Goal: Task Accomplishment & Management: Manage account settings

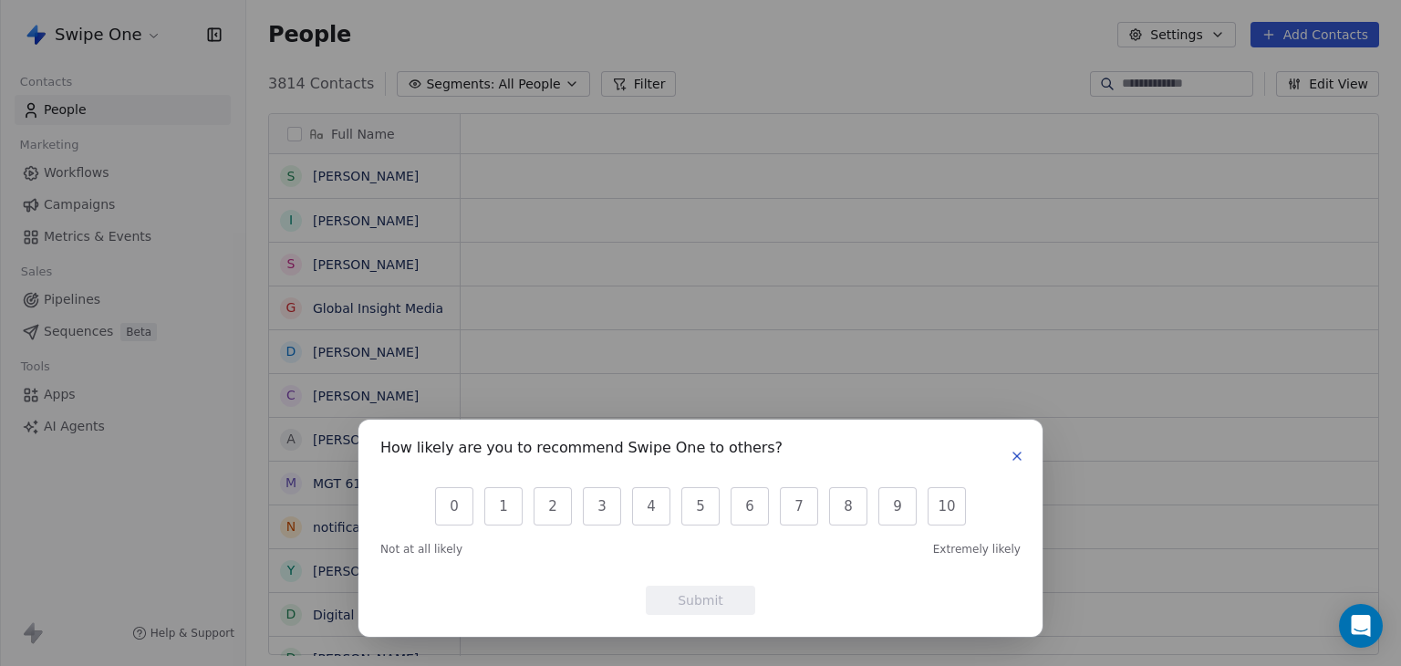
scroll to position [15, 15]
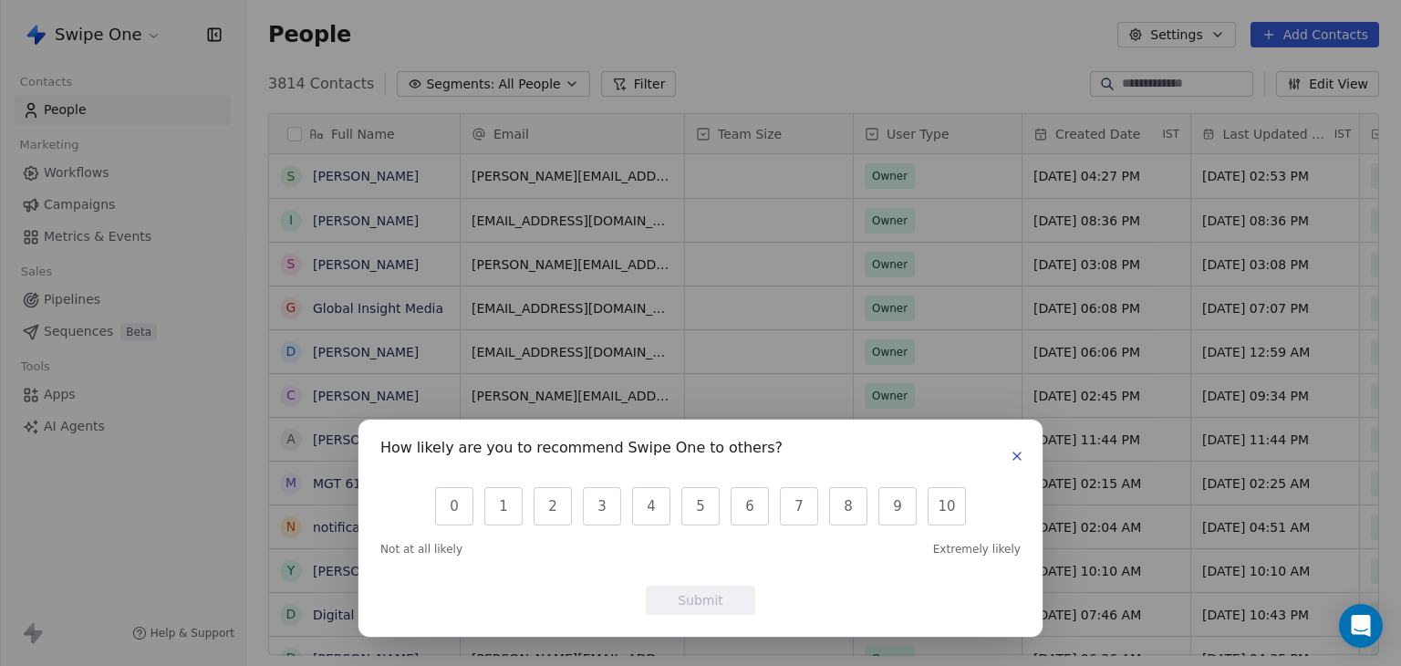
click at [1018, 455] on icon "button" at bounding box center [1017, 456] width 7 height 7
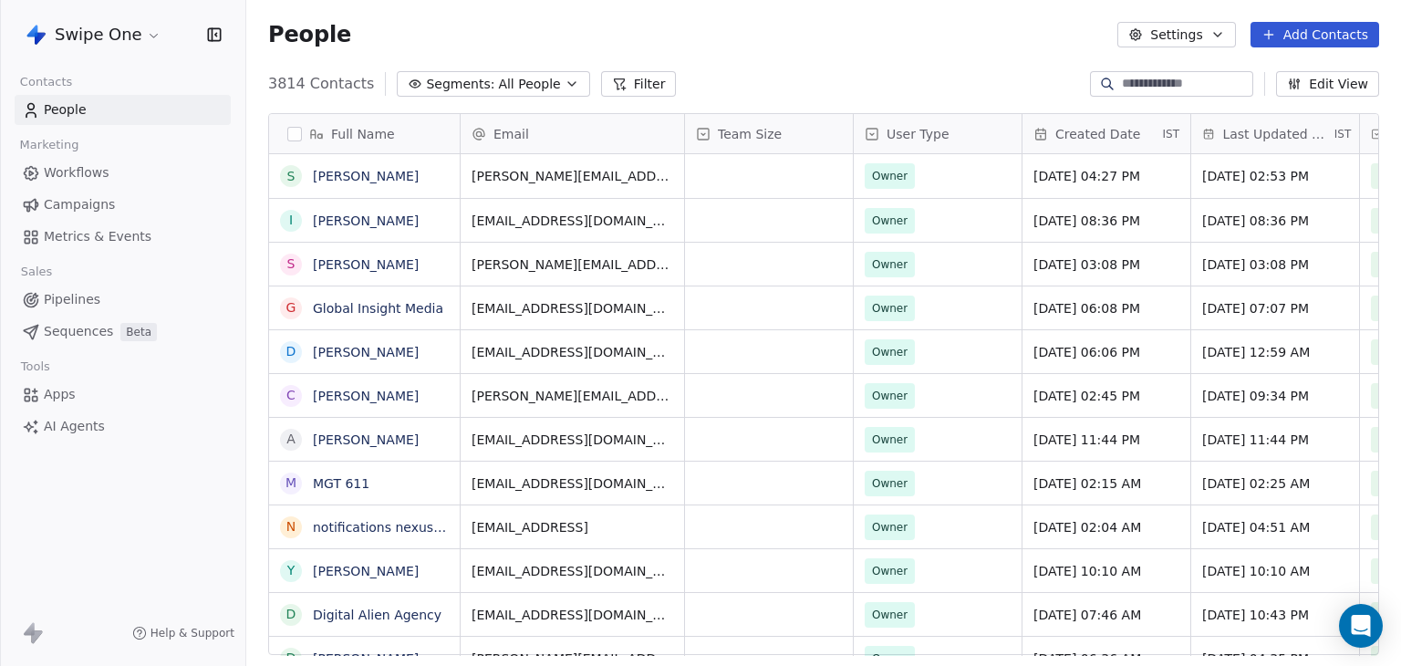
click at [76, 33] on html "Swipe One Contacts People Marketing Workflows Campaigns Metrics & Events Sales …" at bounding box center [700, 333] width 1401 height 666
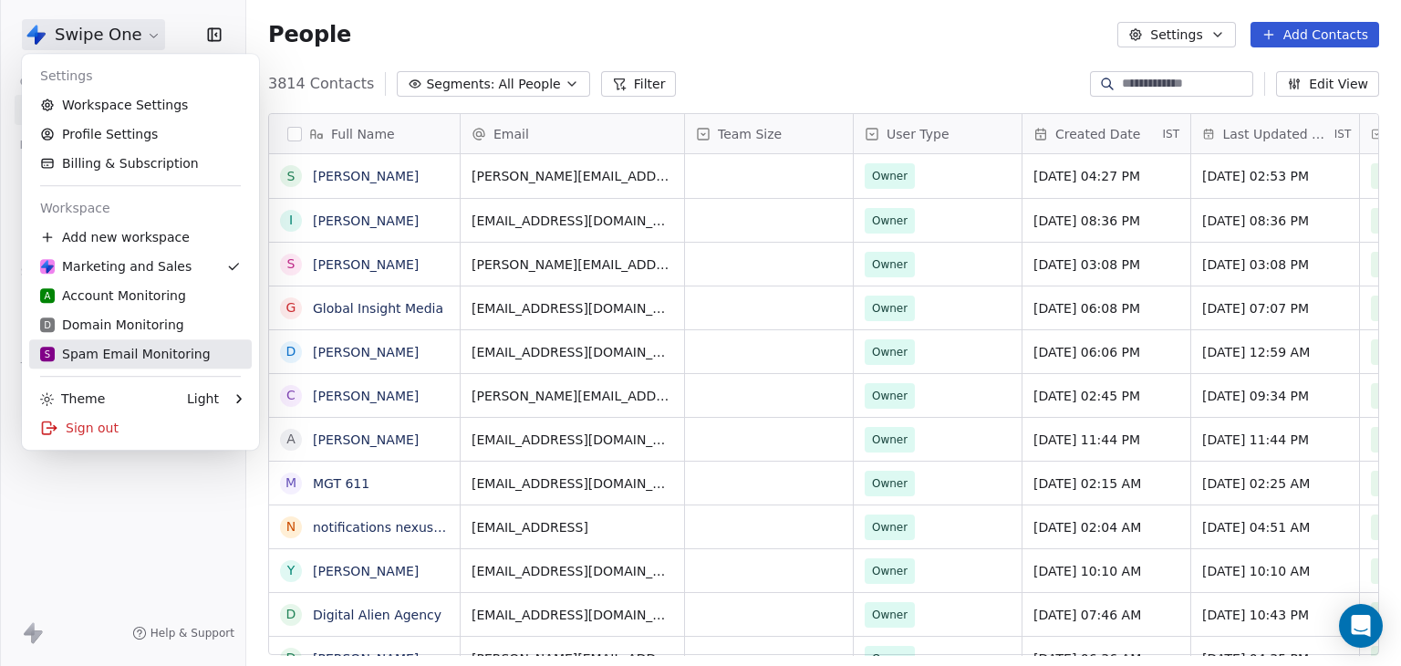
click at [97, 358] on div "S Spam Email Monitoring" at bounding box center [125, 354] width 171 height 18
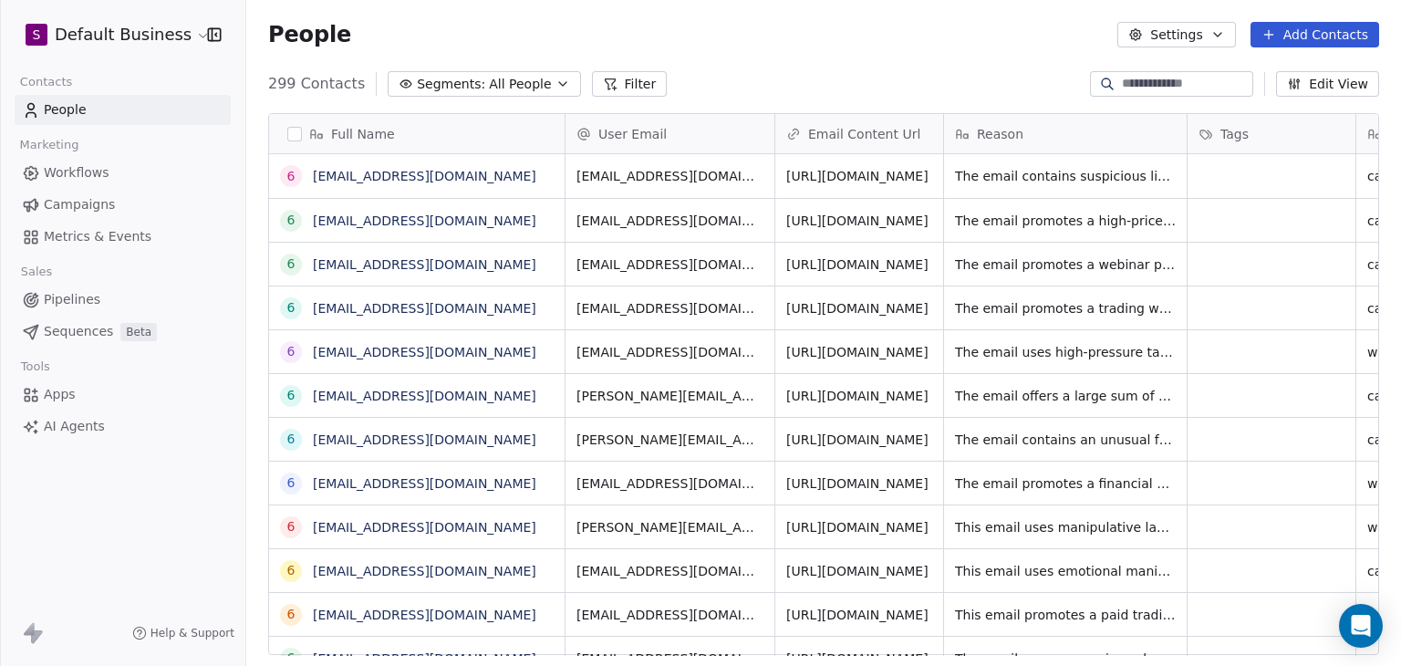
scroll to position [571, 1141]
click at [381, 444] on link "[EMAIL_ADDRESS][DOMAIN_NAME]" at bounding box center [425, 439] width 224 height 15
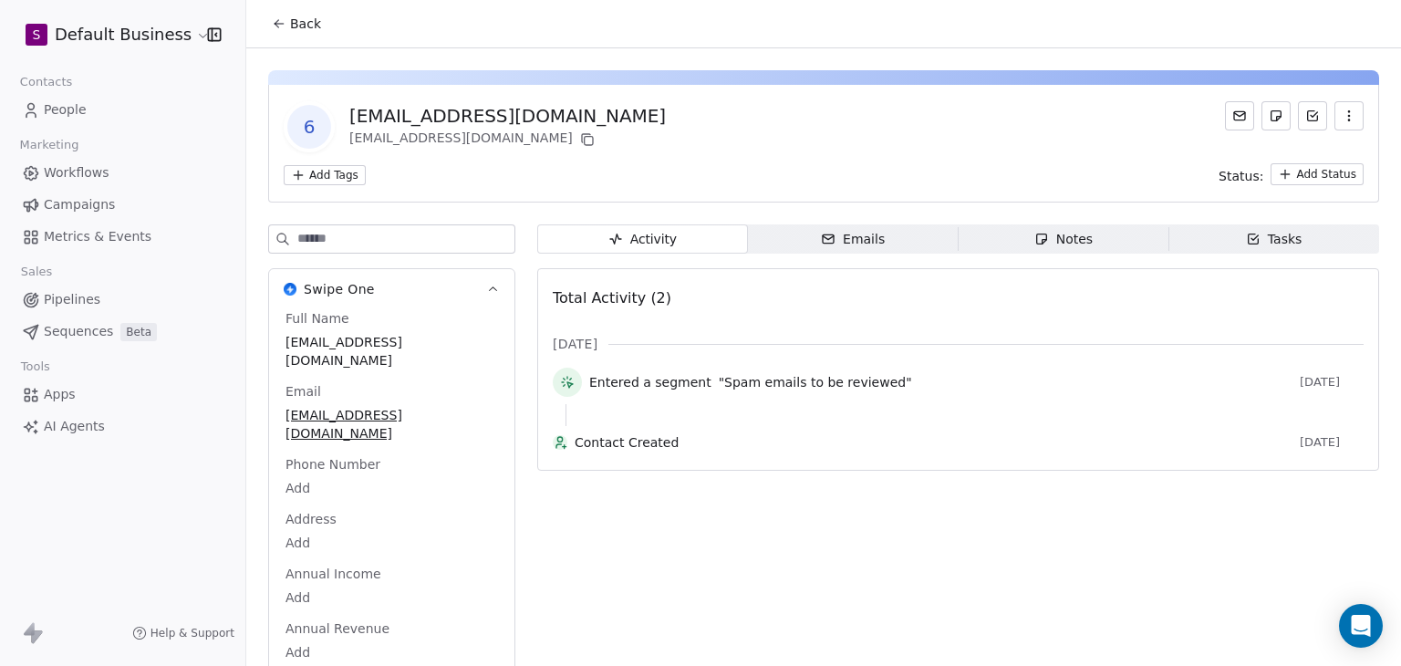
click at [299, 27] on span "Back" at bounding box center [305, 24] width 31 height 18
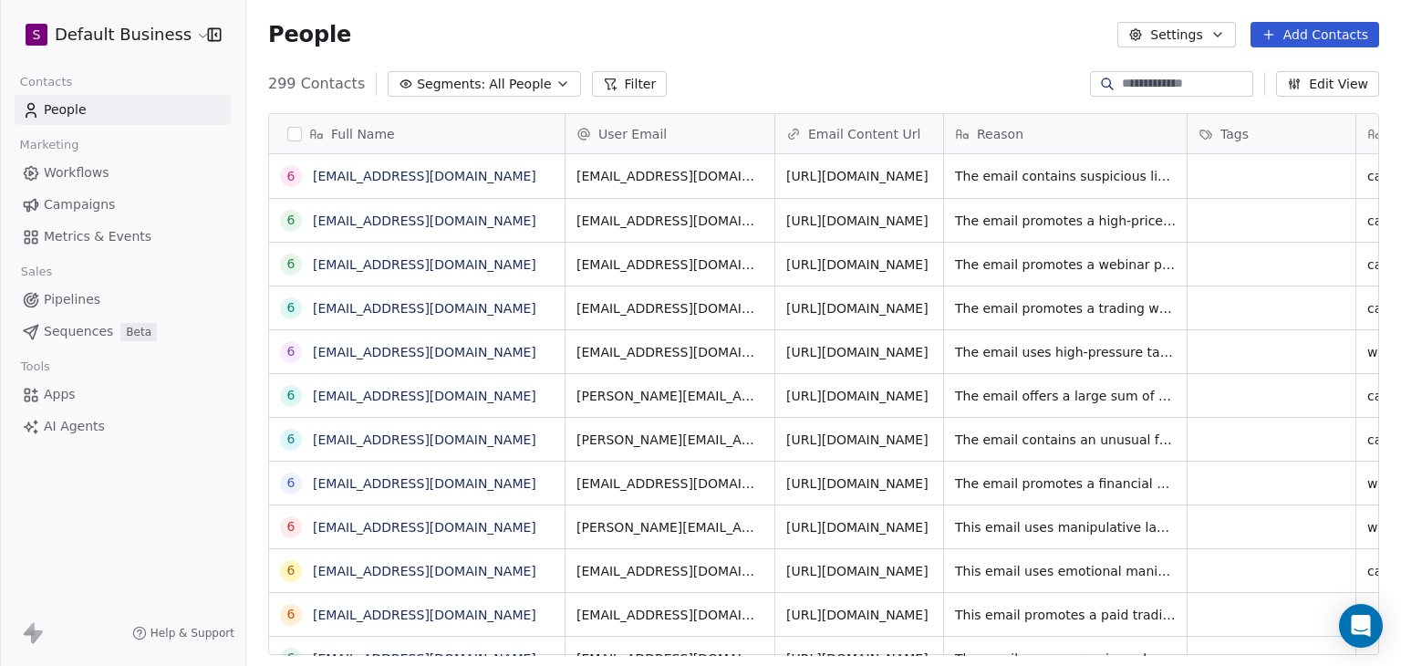
scroll to position [571, 1141]
click at [396, 181] on link "[EMAIL_ADDRESS][DOMAIN_NAME]" at bounding box center [425, 176] width 224 height 15
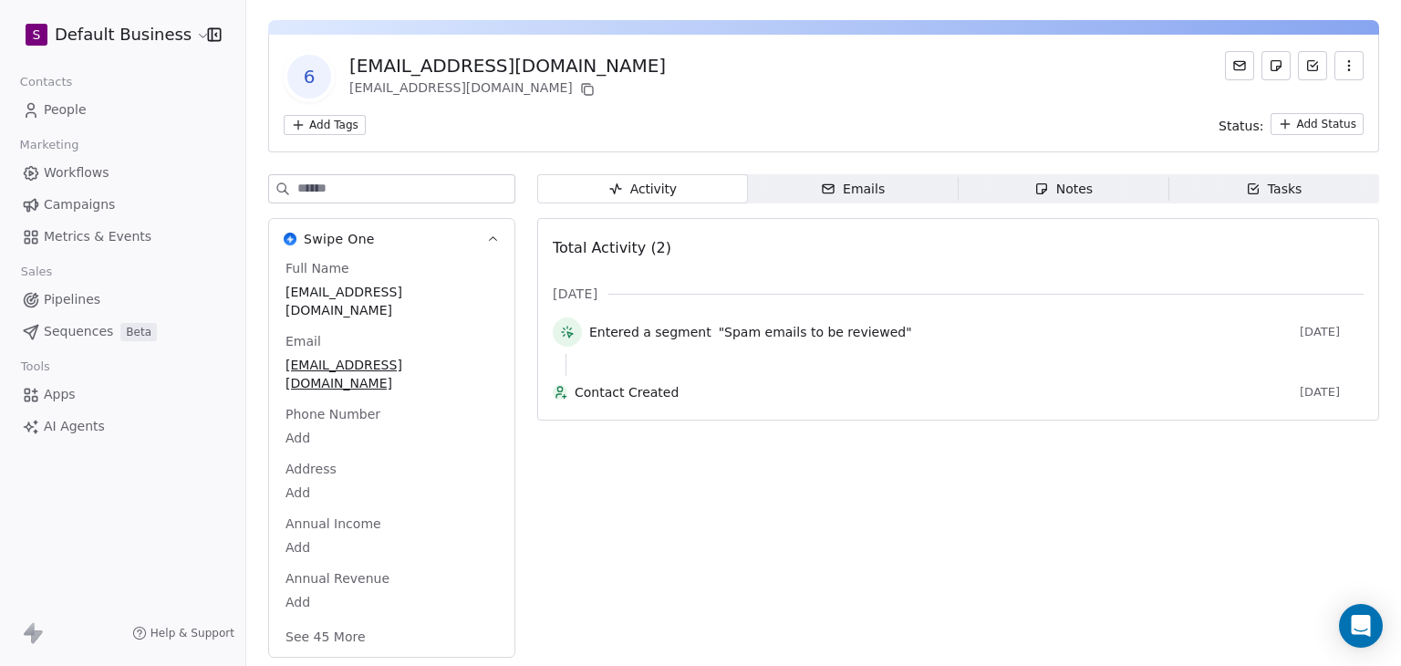
scroll to position [52, 0]
click at [334, 637] on button "See 45 More" at bounding box center [326, 635] width 102 height 33
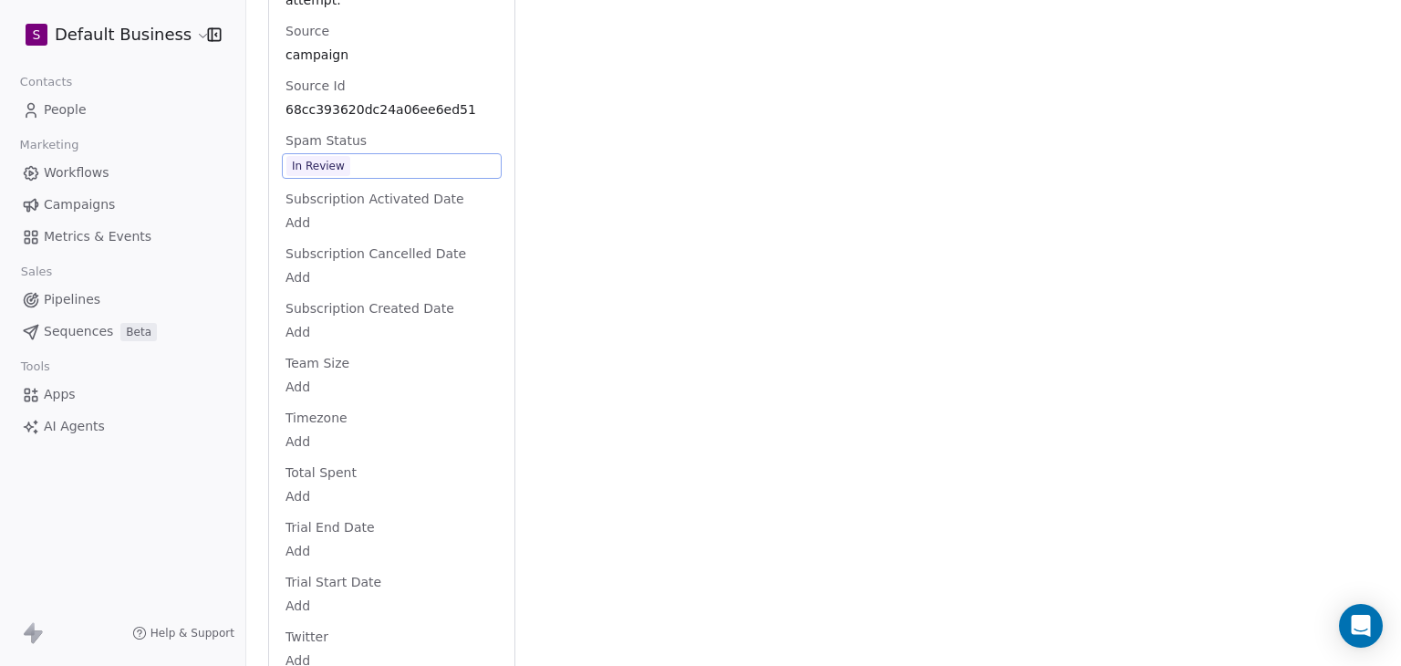
scroll to position [2220, 0]
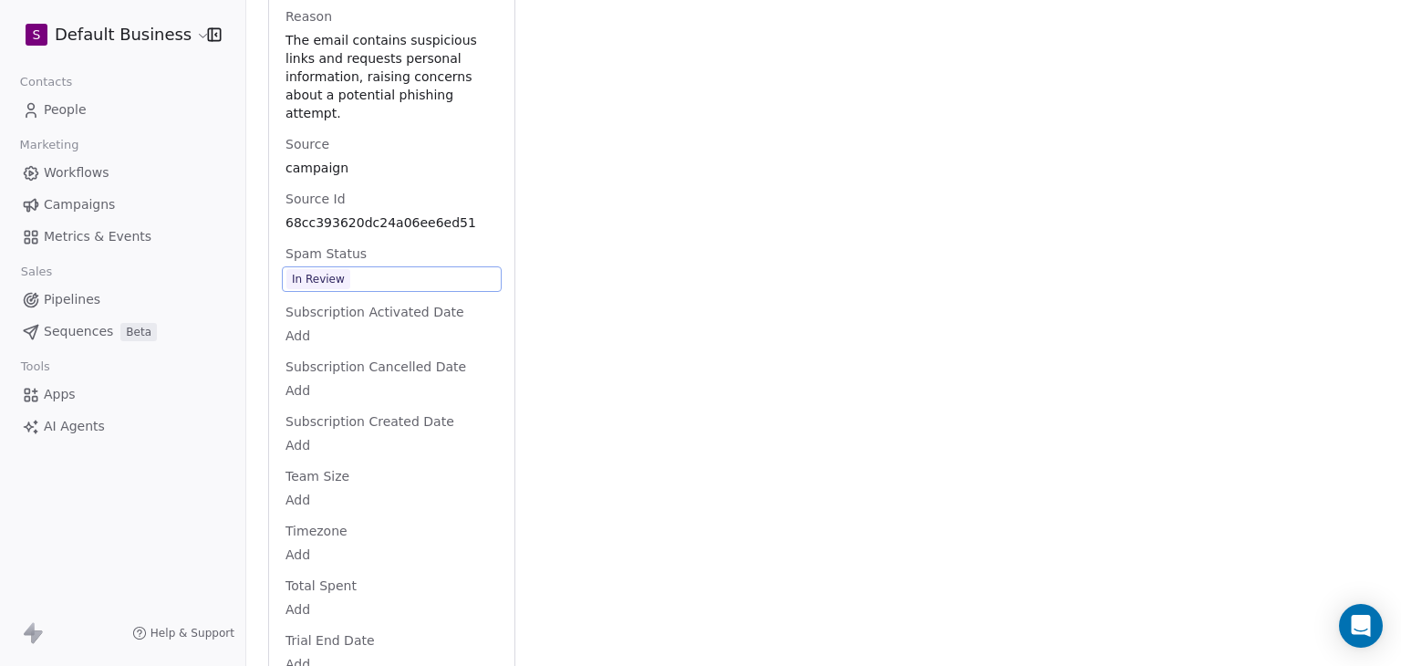
click at [377, 289] on span "In Review" at bounding box center [392, 279] width 211 height 20
click at [372, 289] on span "In Review" at bounding box center [392, 279] width 211 height 20
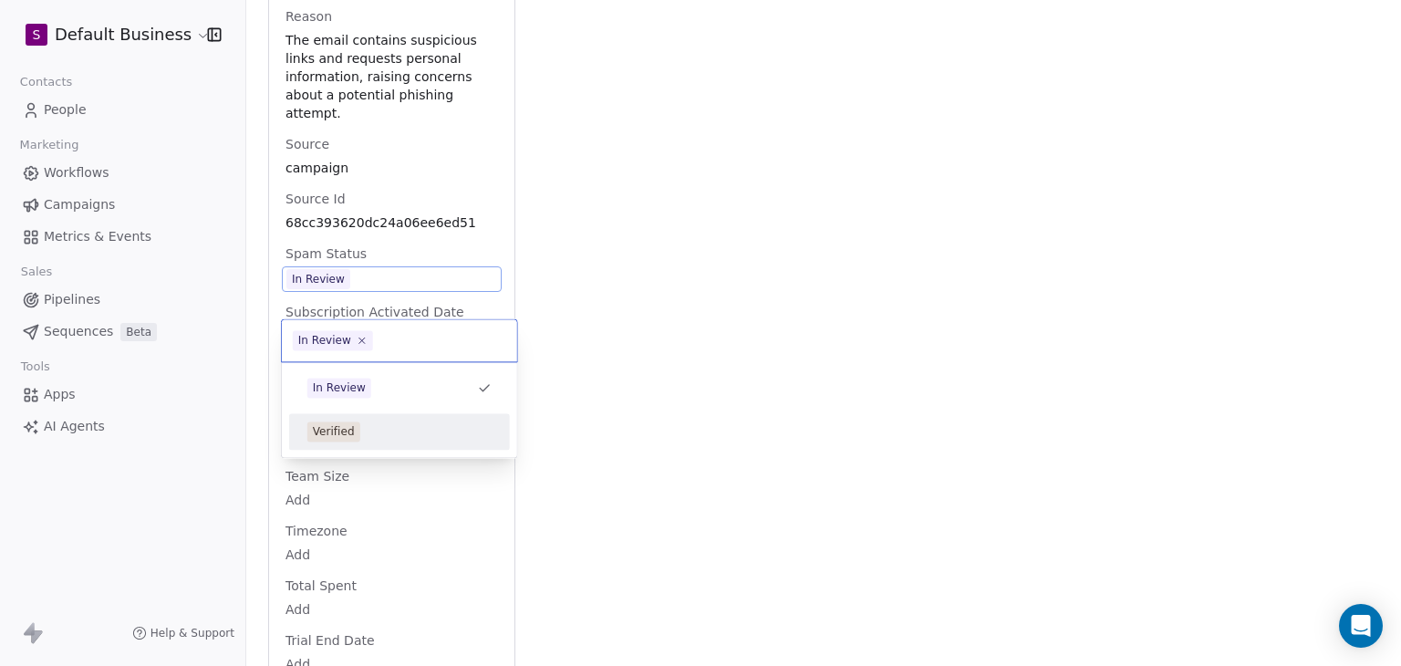
click at [391, 430] on div "Verified" at bounding box center [399, 432] width 184 height 20
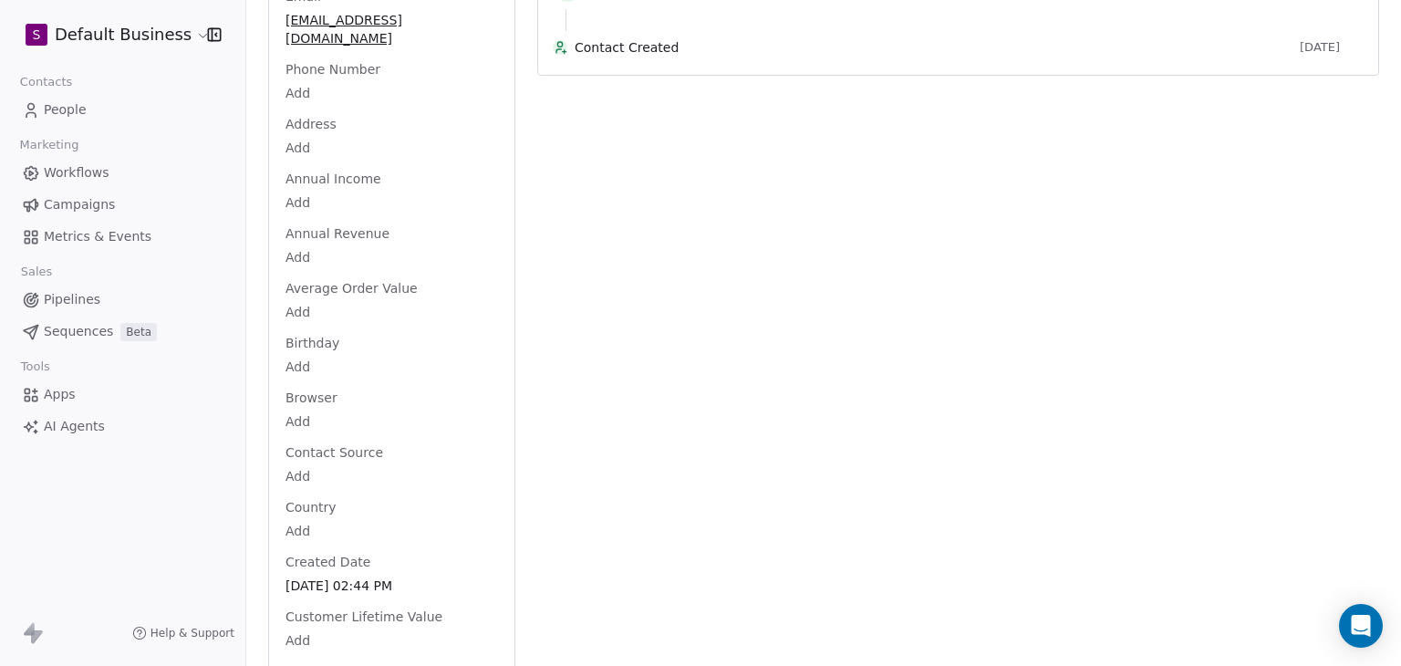
scroll to position [0, 0]
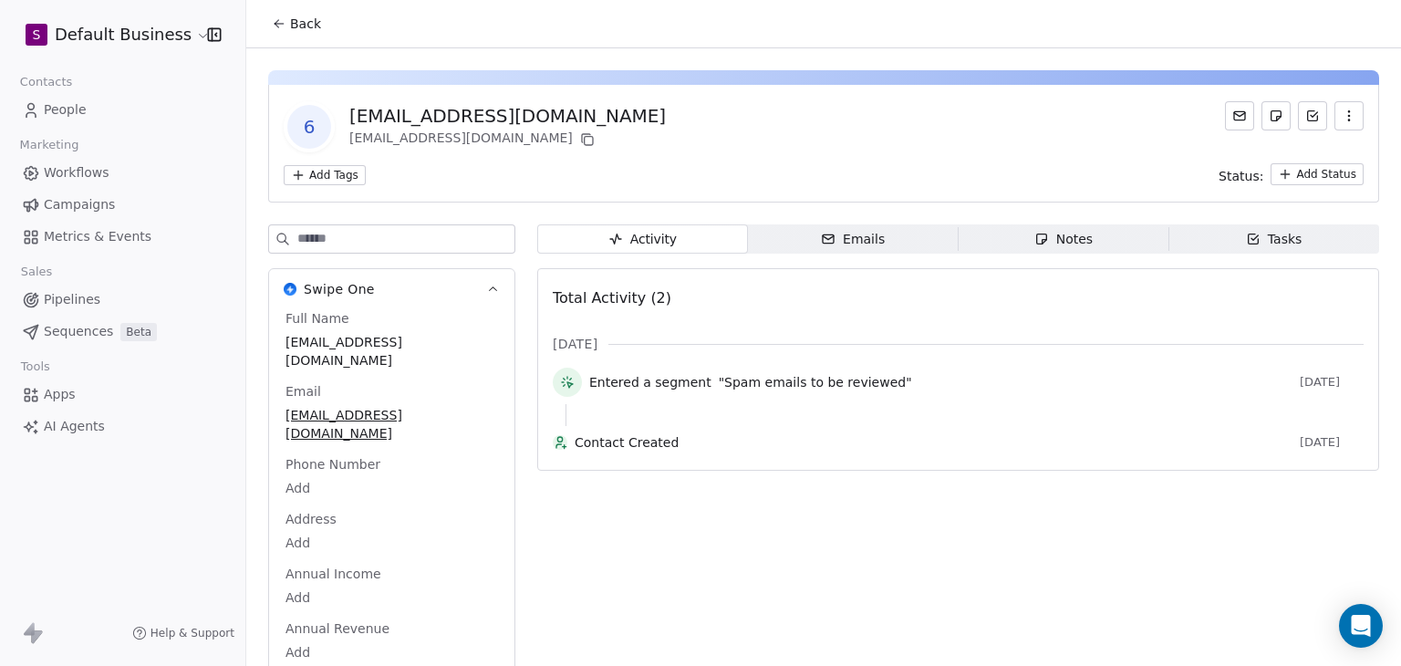
click at [321, 34] on button "Back" at bounding box center [296, 23] width 71 height 33
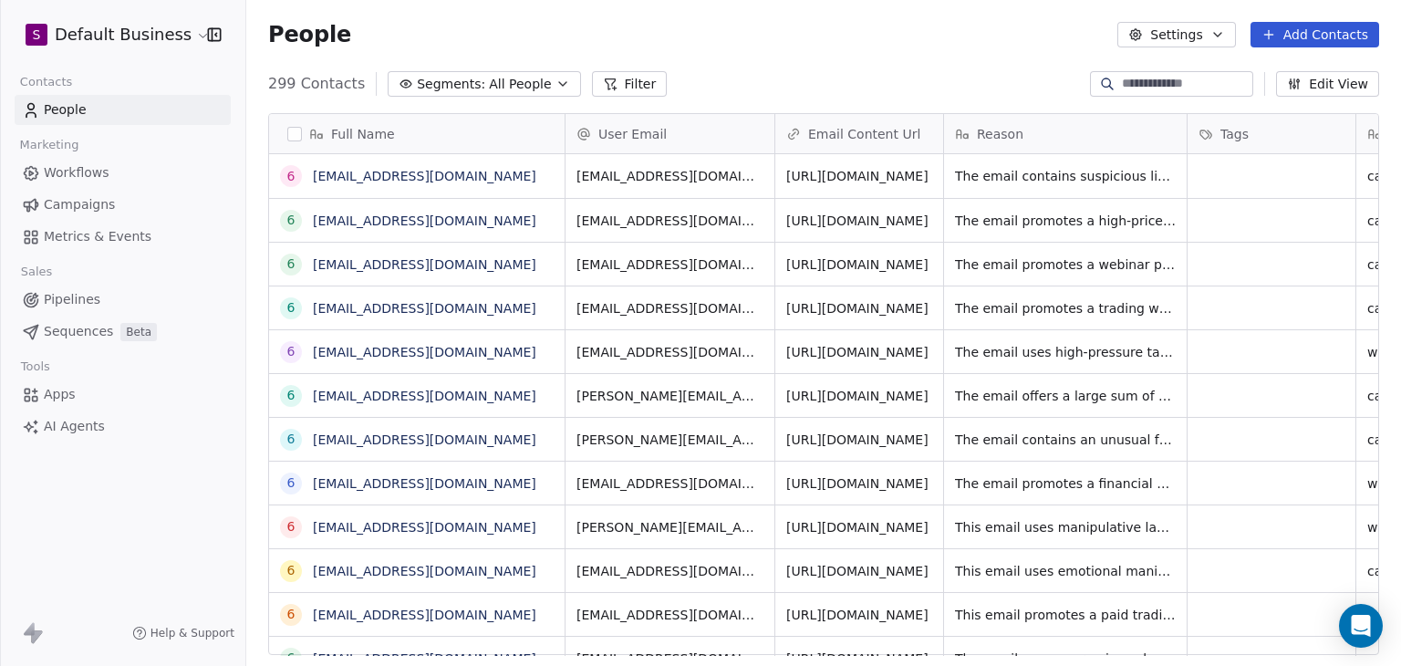
scroll to position [571, 1141]
click at [463, 176] on link "[EMAIL_ADDRESS][DOMAIN_NAME]" at bounding box center [425, 176] width 224 height 15
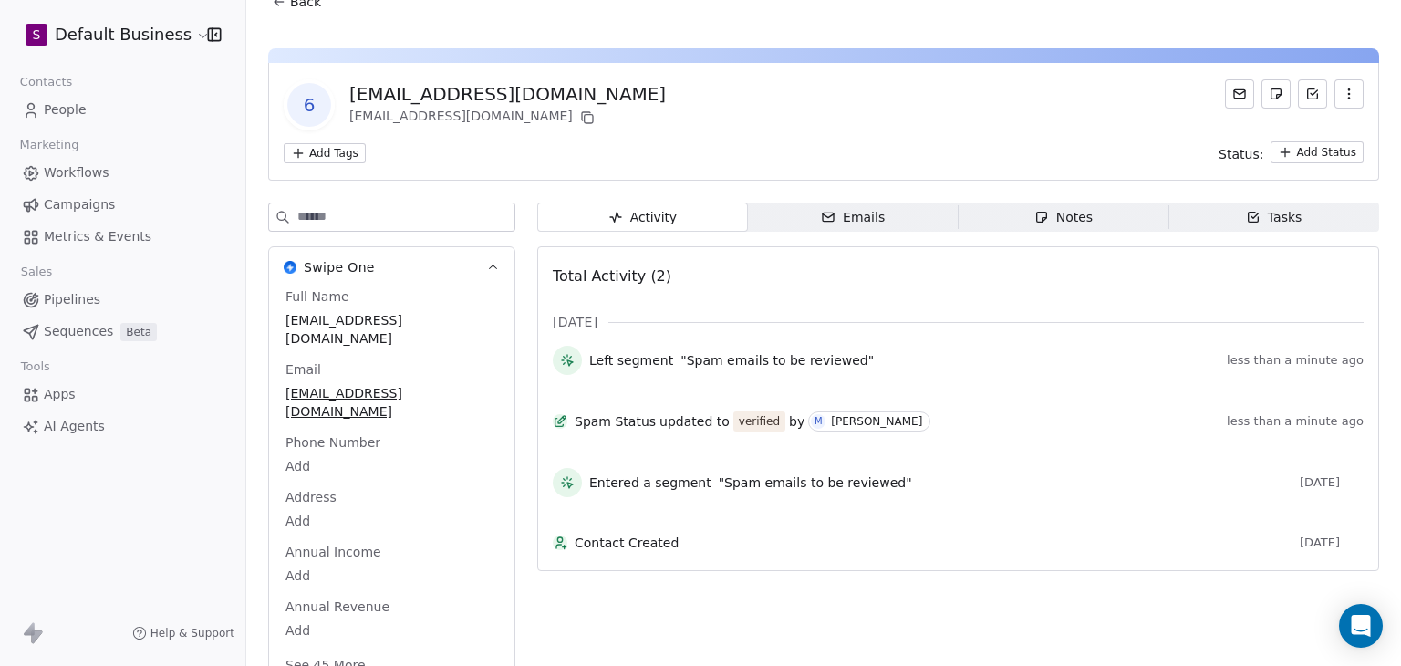
scroll to position [52, 0]
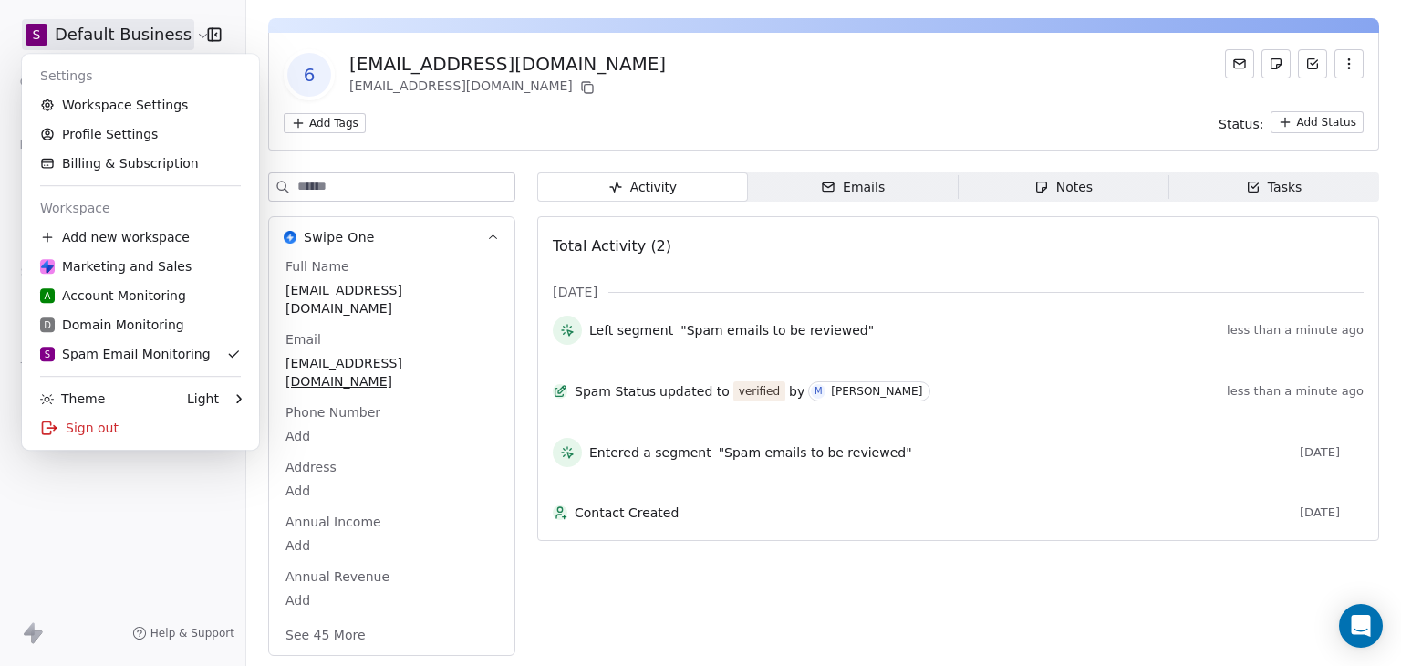
click at [118, 37] on html "S Default Business Contacts People Marketing Workflows Campaigns Metrics & Even…" at bounding box center [700, 333] width 1401 height 666
click at [86, 433] on div "Sign out" at bounding box center [140, 427] width 223 height 29
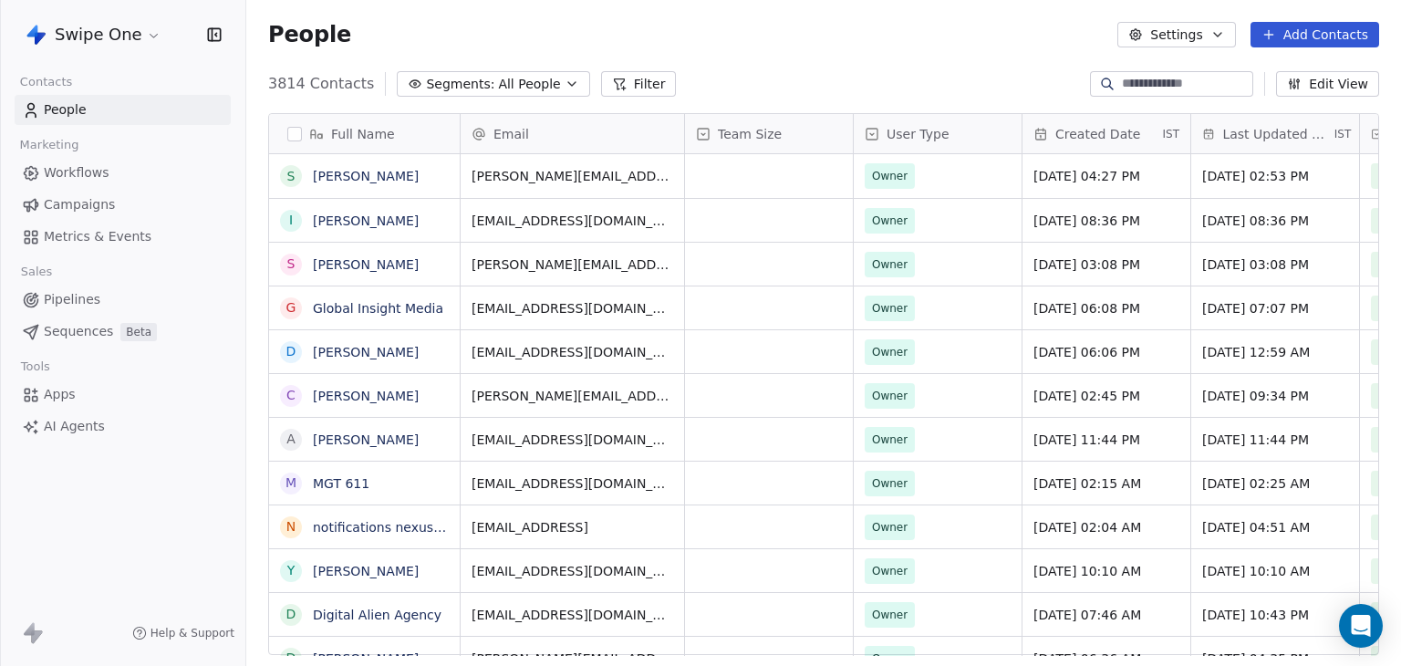
scroll to position [571, 1141]
click at [95, 37] on html "Swipe One Contacts People Marketing Workflows Campaigns Metrics & Events Sales …" at bounding box center [700, 333] width 1401 height 666
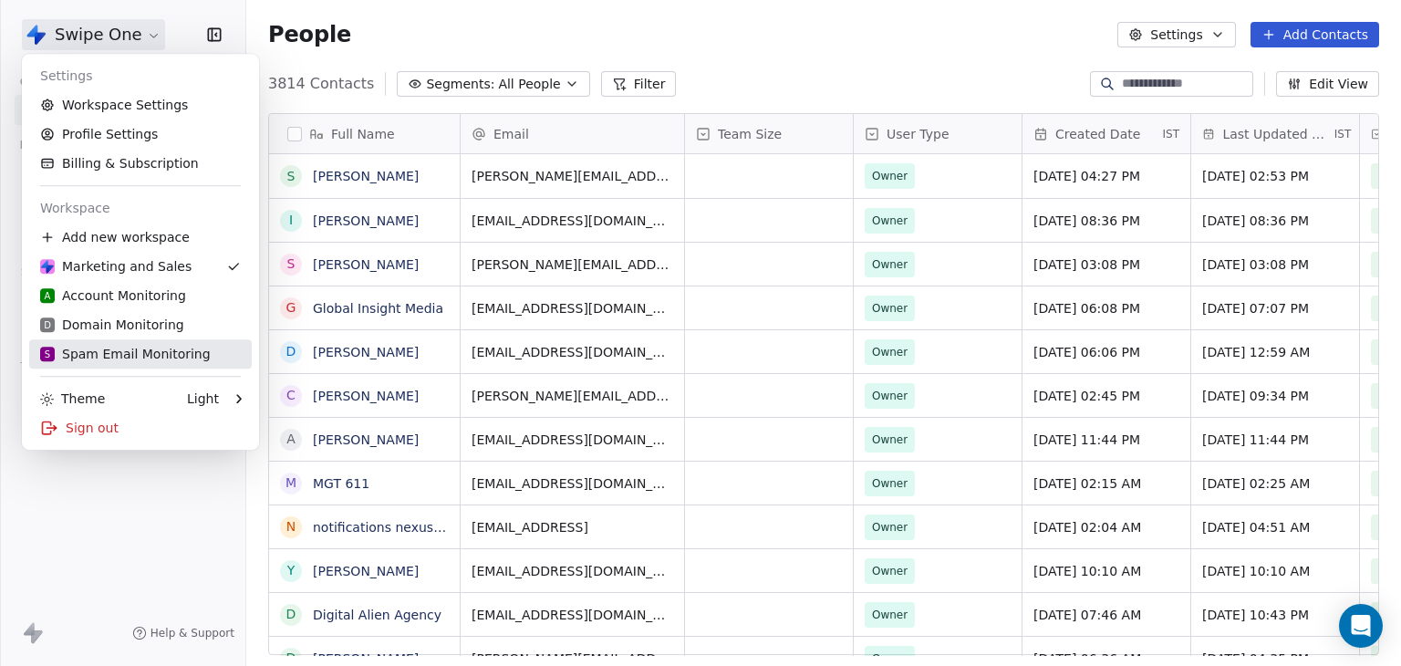
click at [105, 363] on link "S Spam Email Monitoring" at bounding box center [140, 353] width 223 height 29
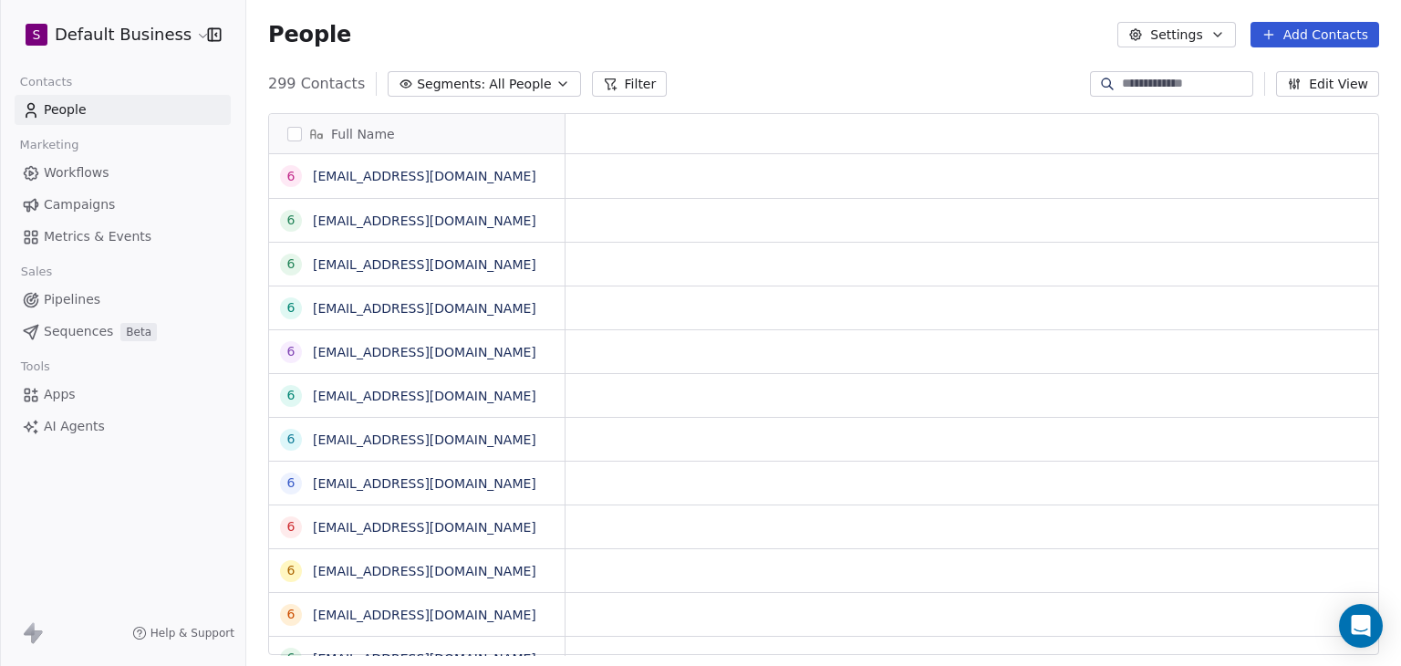
scroll to position [571, 1141]
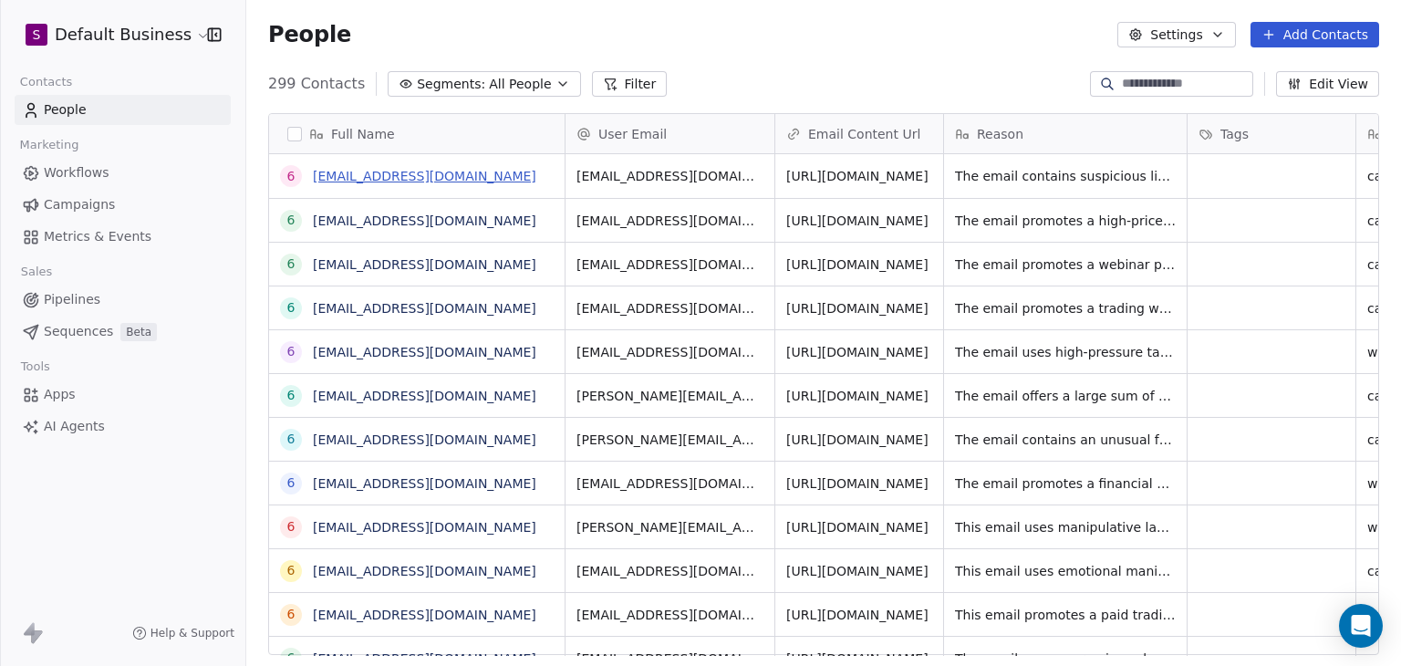
click at [444, 172] on link "[EMAIL_ADDRESS][DOMAIN_NAME]" at bounding box center [425, 176] width 224 height 15
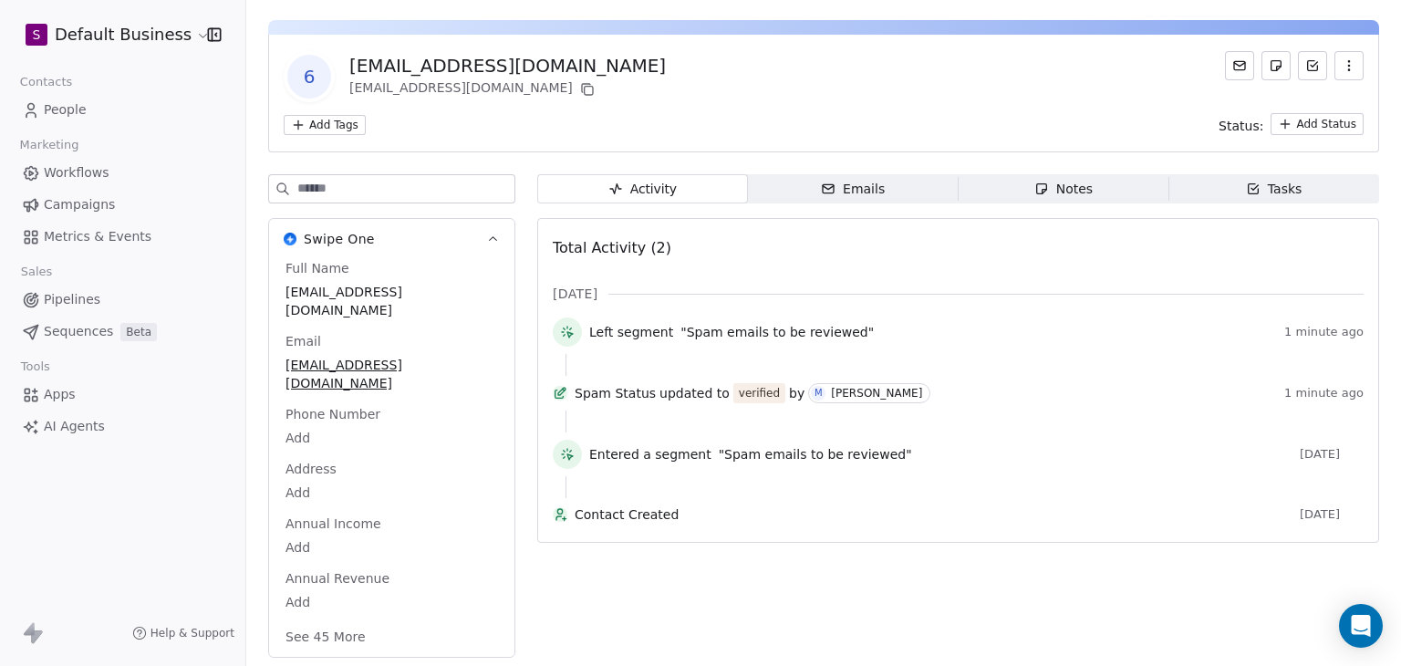
scroll to position [52, 0]
click at [293, 632] on button "See 45 More" at bounding box center [326, 635] width 102 height 33
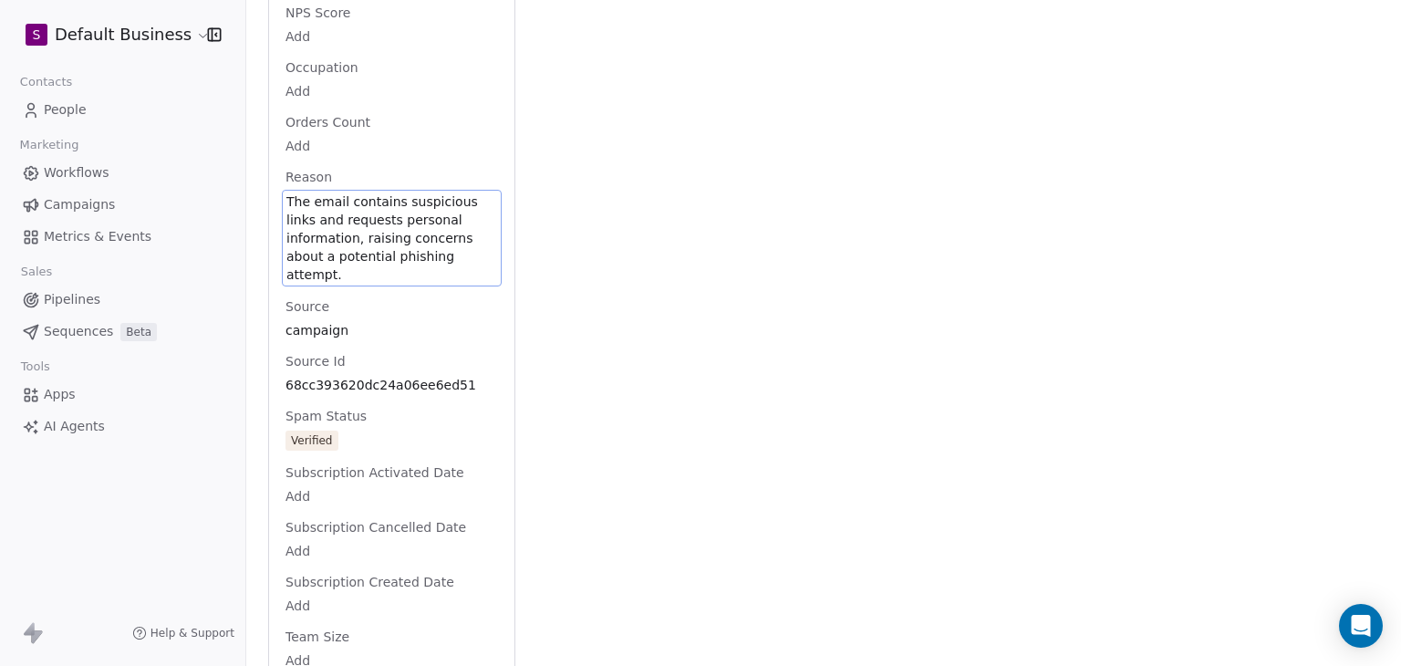
scroll to position [2018, 0]
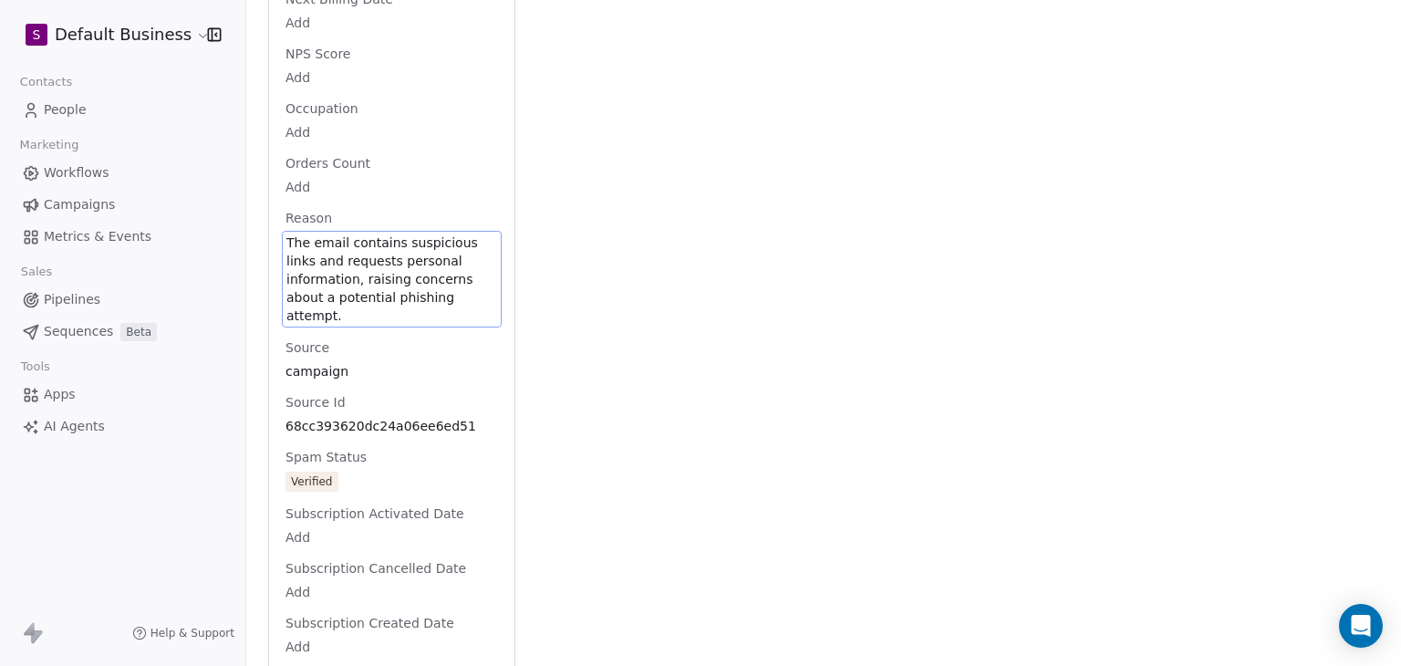
click at [328, 278] on div "Reason The email contains suspicious links and requests personal information, r…" at bounding box center [392, 268] width 220 height 119
click at [340, 325] on span "The email contains suspicious links and requests personal information, raising …" at bounding box center [392, 279] width 211 height 91
click at [366, 325] on span "The email contains suspicious links and requests personal information, raising …" at bounding box center [392, 279] width 211 height 91
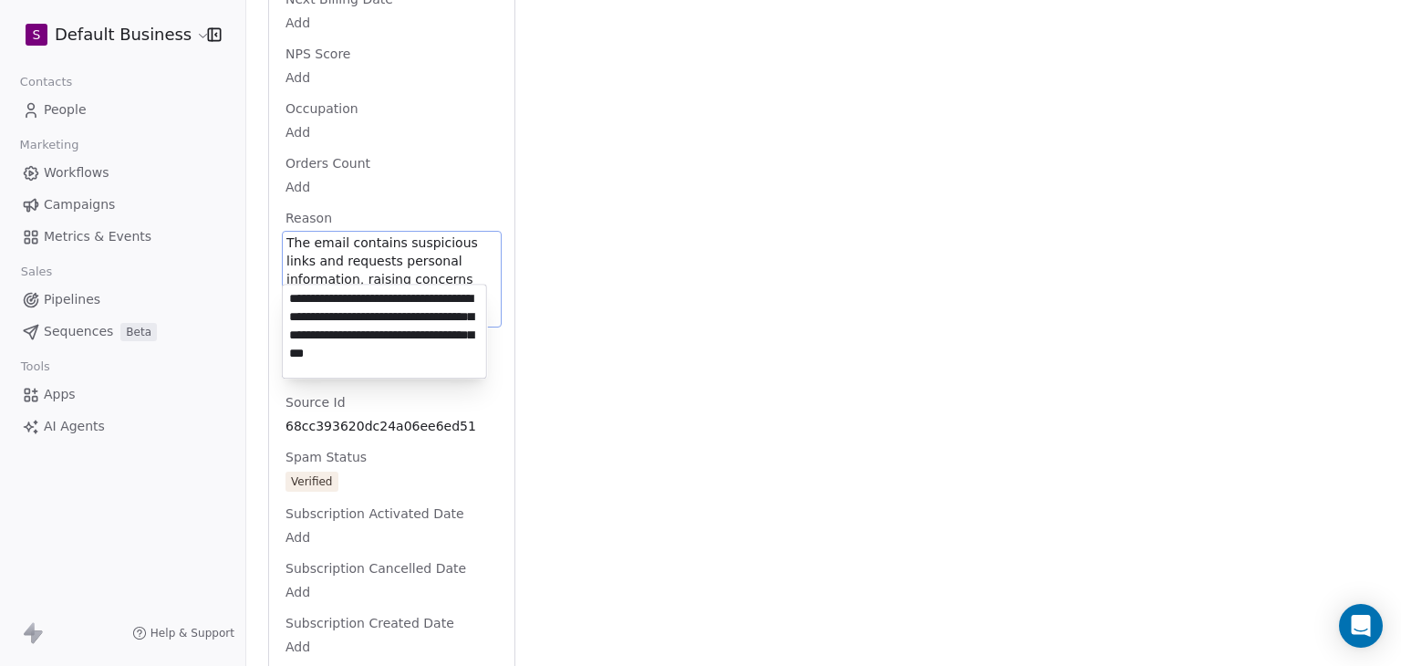
scroll to position [7, 0]
click at [816, 474] on html "S Default Business Contacts People Marketing Workflows Campaigns Metrics & Even…" at bounding box center [700, 333] width 1401 height 666
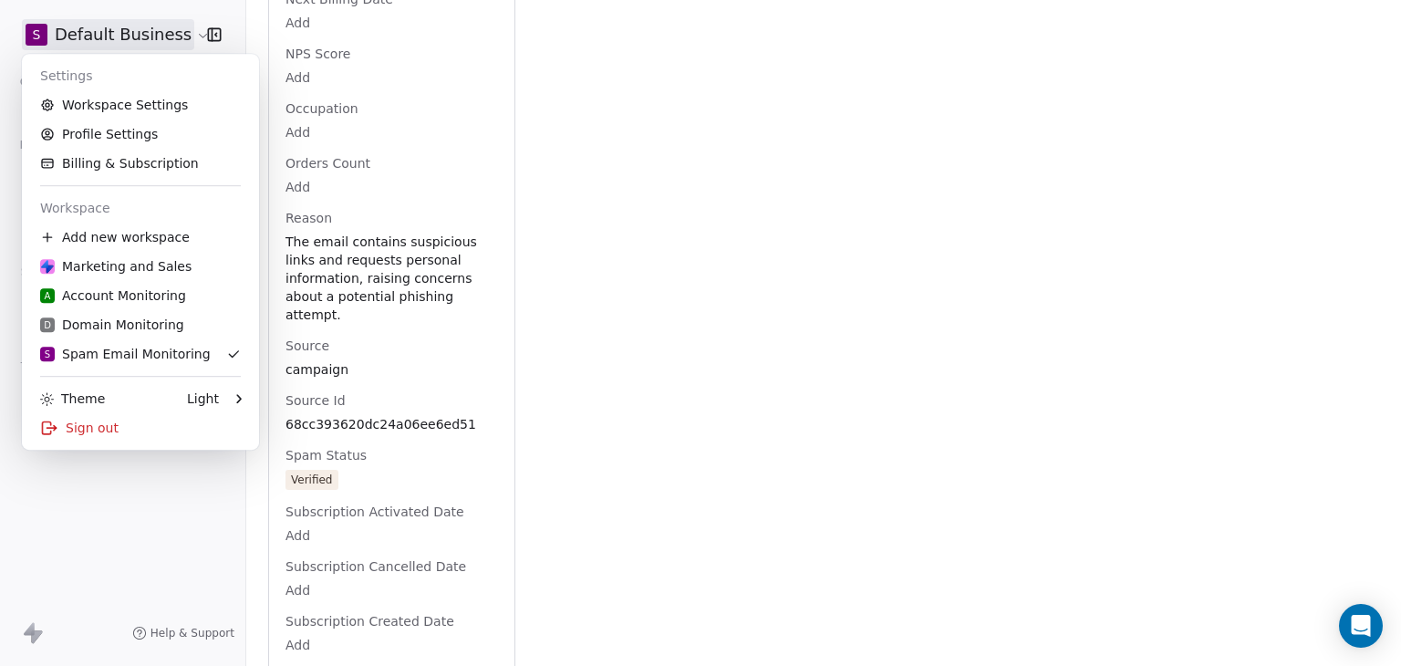
click at [149, 44] on html "S Default Business Contacts People Marketing Workflows Campaigns Metrics & Even…" at bounding box center [700, 333] width 1401 height 666
click at [95, 432] on div "Sign out" at bounding box center [140, 427] width 223 height 29
